Goal: Transaction & Acquisition: Book appointment/travel/reservation

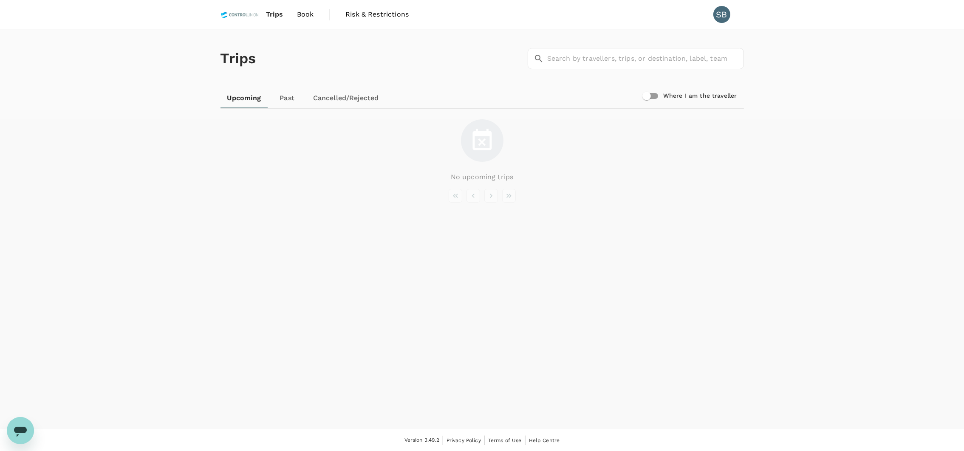
click at [306, 14] on span "Book" at bounding box center [305, 14] width 17 height 10
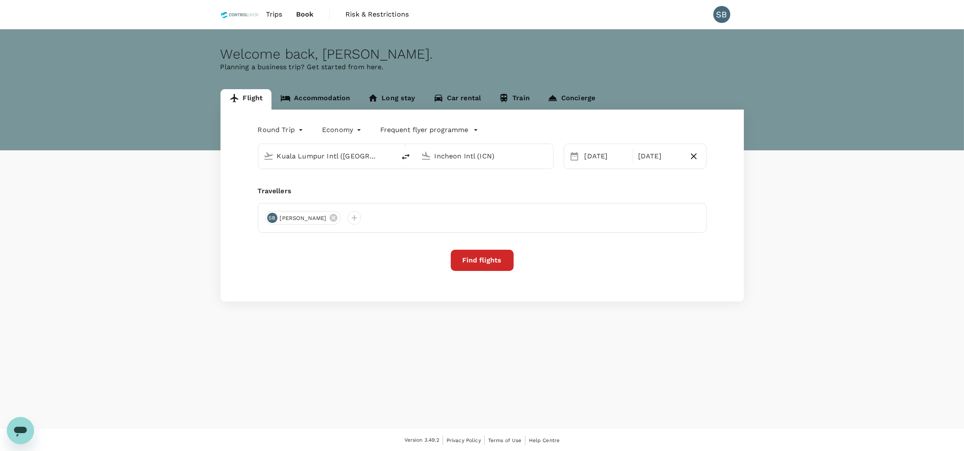
type input "Kuala Lumpur Intl ([GEOGRAPHIC_DATA])"
type input "Incheon Intl (ICN)"
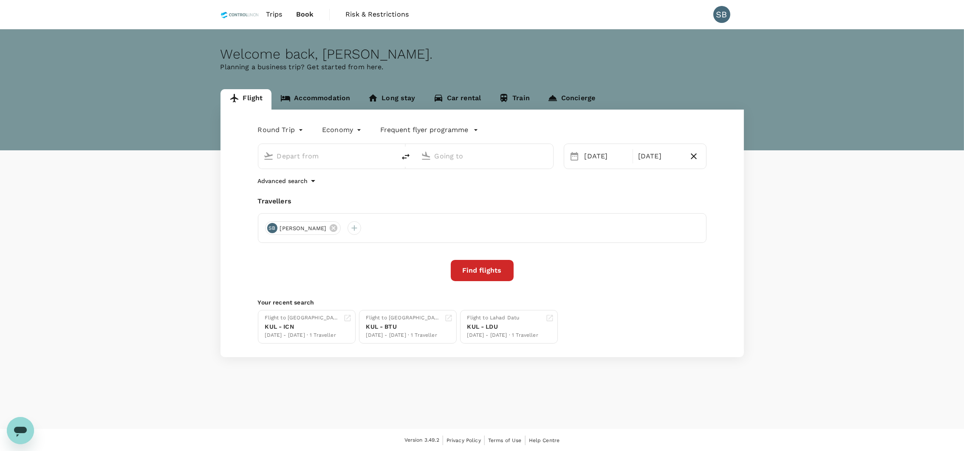
type input "Kuala Lumpur Intl ([GEOGRAPHIC_DATA])"
type input "Incheon Intl (ICN)"
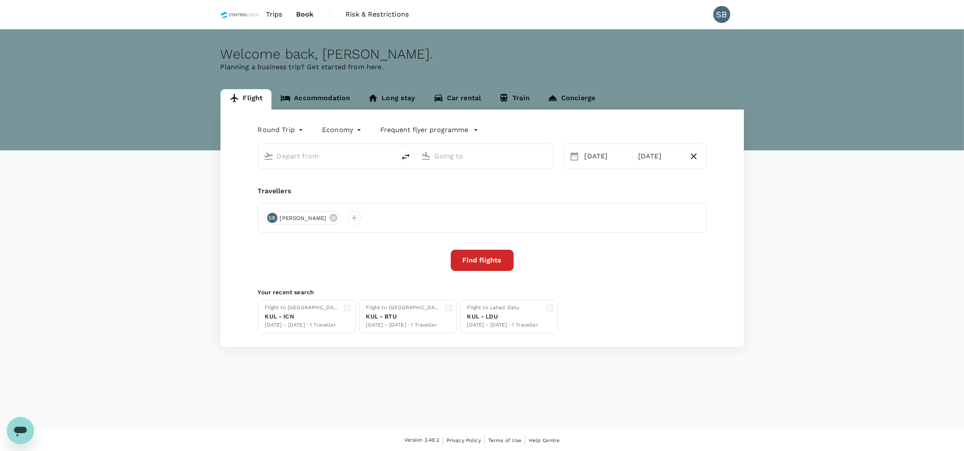
type input "Kuala Lumpur Intl (KUL)"
type input "Incheon Intl (ICN)"
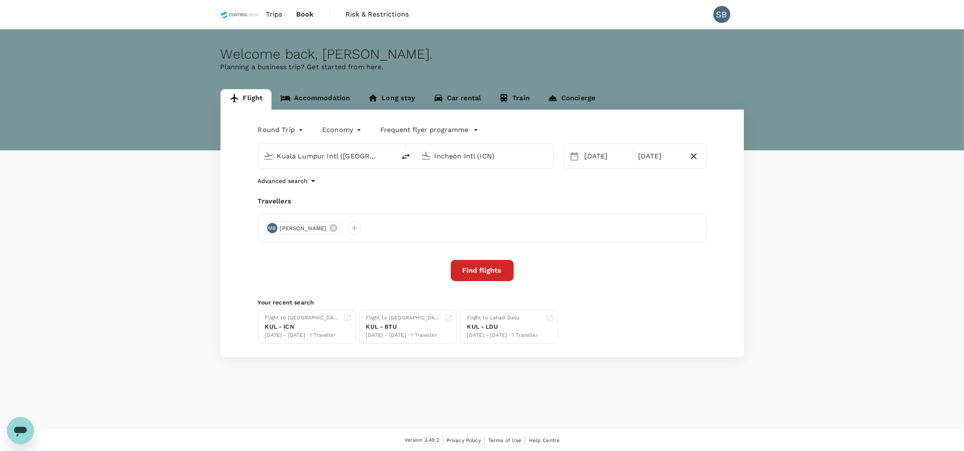
click at [332, 95] on link "Accommodation" at bounding box center [315, 99] width 88 height 20
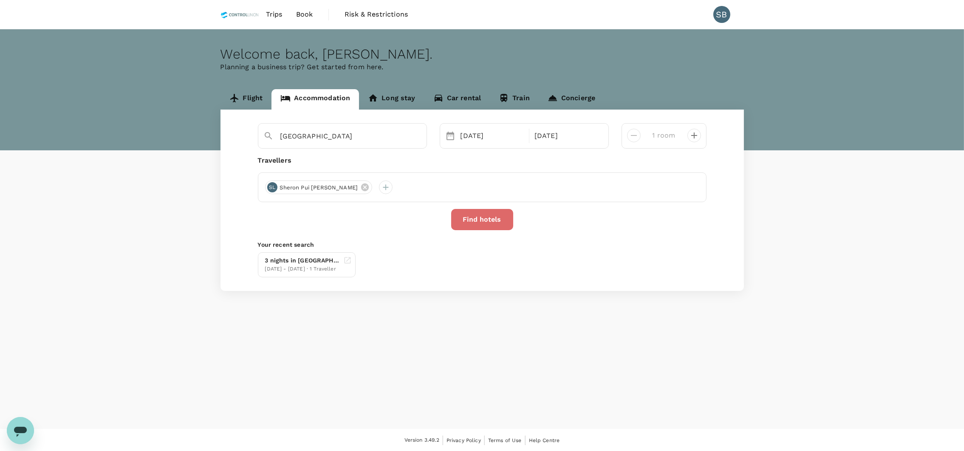
click at [468, 216] on button "Find hotels" at bounding box center [482, 219] width 62 height 21
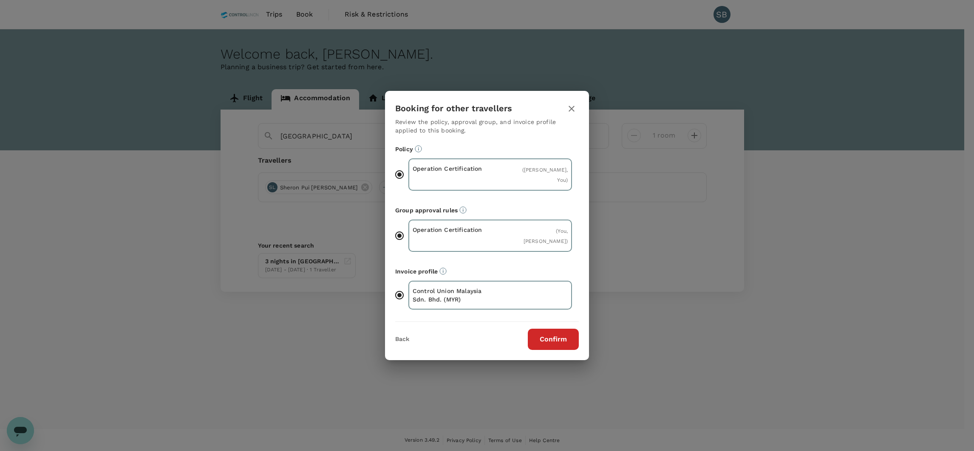
click at [554, 342] on button "Confirm" at bounding box center [553, 339] width 51 height 21
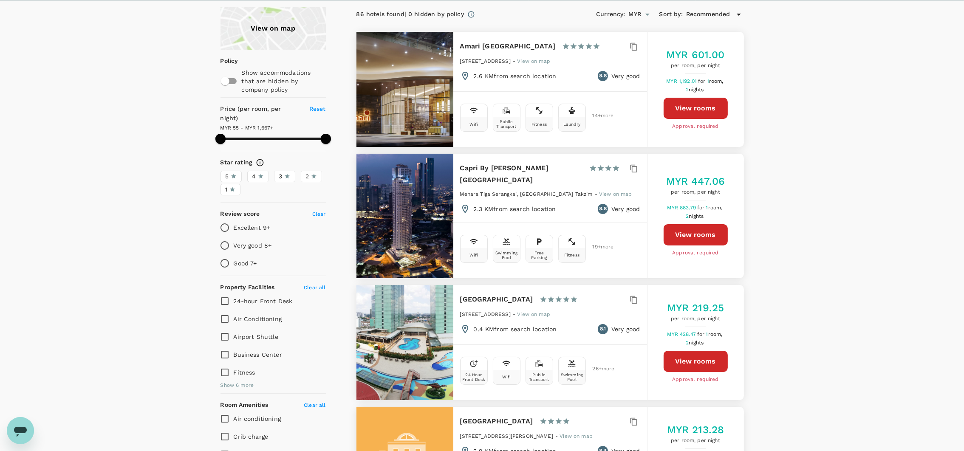
scroll to position [127, 0]
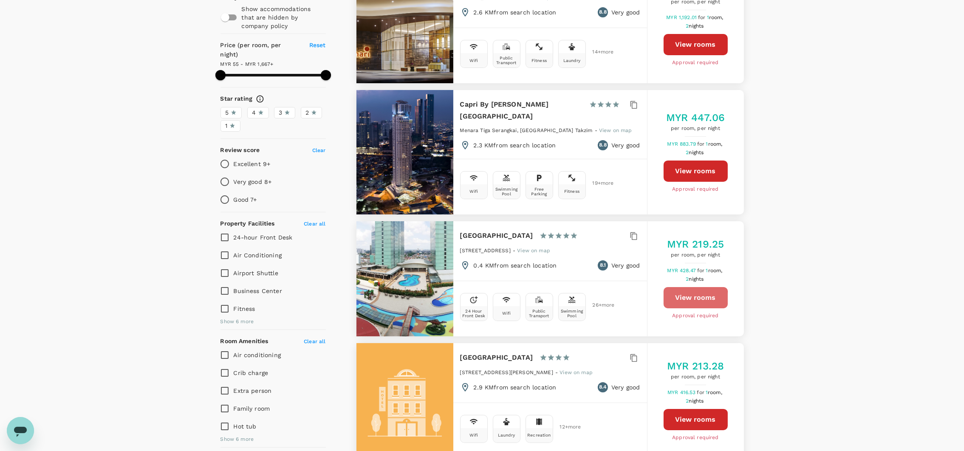
click at [680, 290] on button "View rooms" at bounding box center [695, 297] width 64 height 21
type input "1666.9"
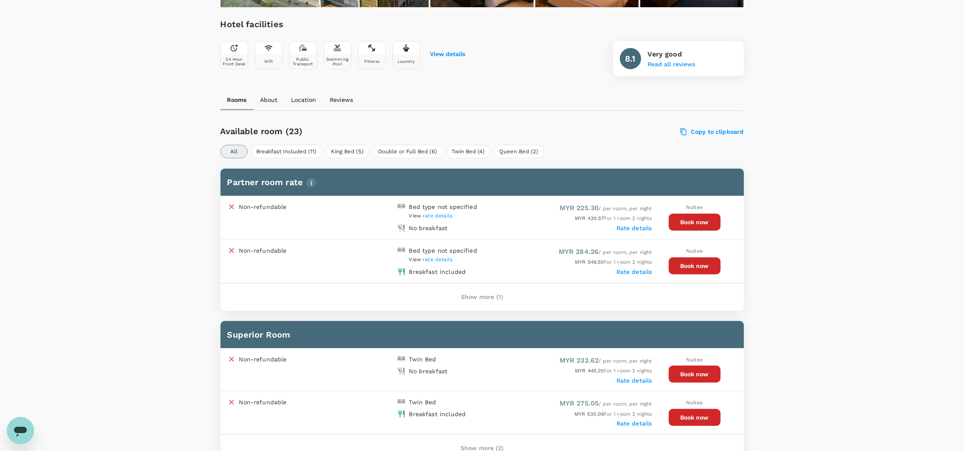
scroll to position [318, 0]
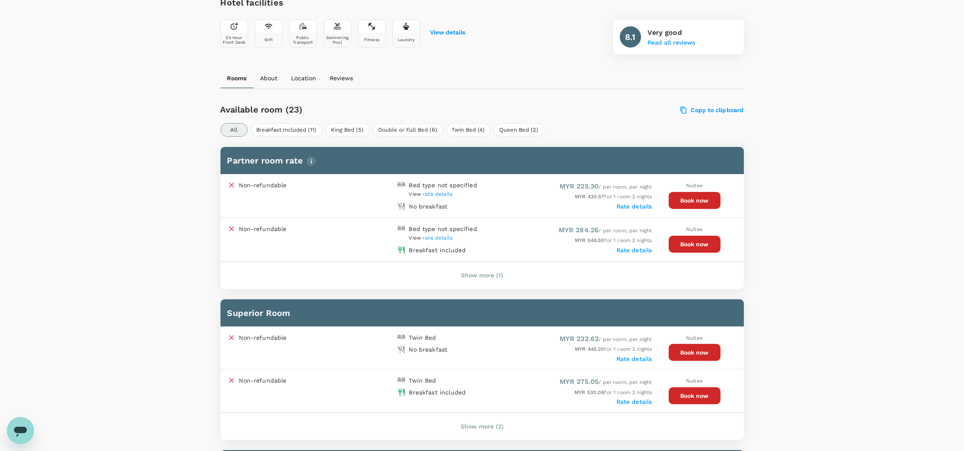
click at [694, 201] on button "Book now" at bounding box center [695, 200] width 52 height 17
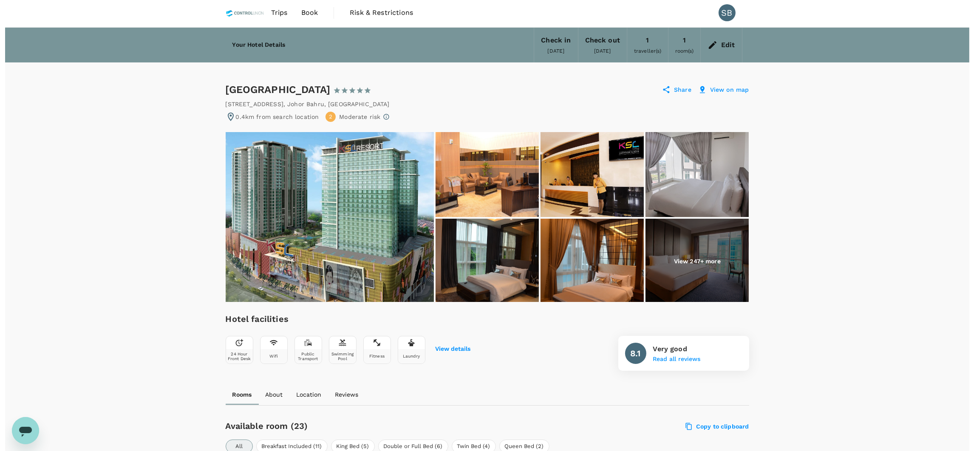
scroll to position [0, 0]
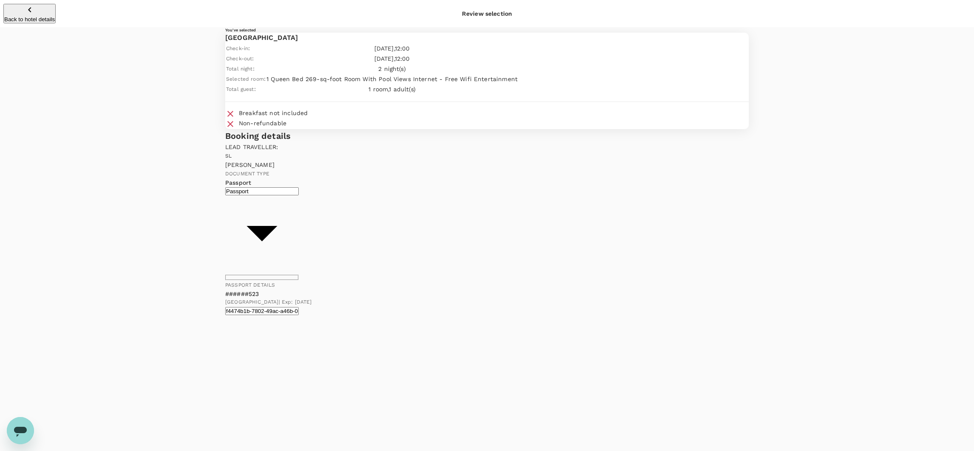
type input "9e254831-a140-43d4-90d9-f4bdc71b84d3"
